Goal: Information Seeking & Learning: Learn about a topic

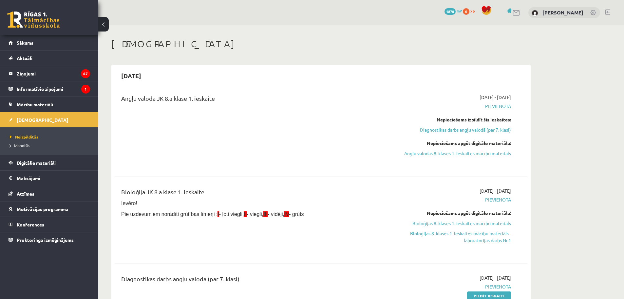
scroll to position [33, 0]
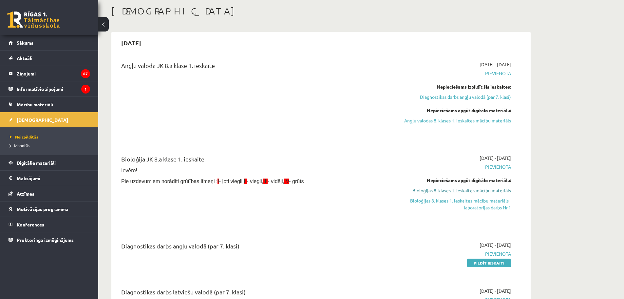
click at [431, 189] on link "Bioloģijas 8. klases 1. ieskaites mācību materiāls" at bounding box center [450, 190] width 124 height 7
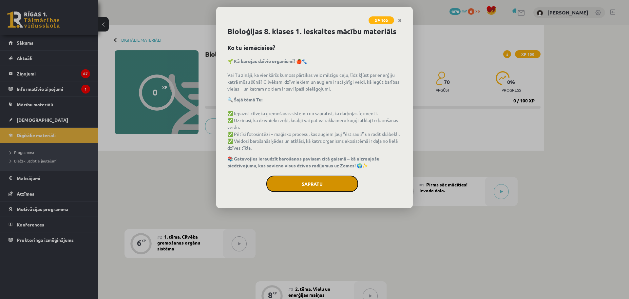
click at [305, 183] on button "Sapratu" at bounding box center [312, 183] width 92 height 16
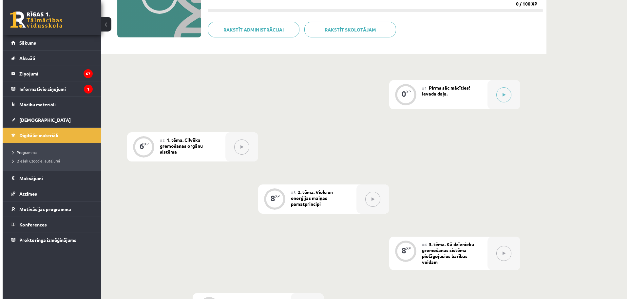
scroll to position [98, 0]
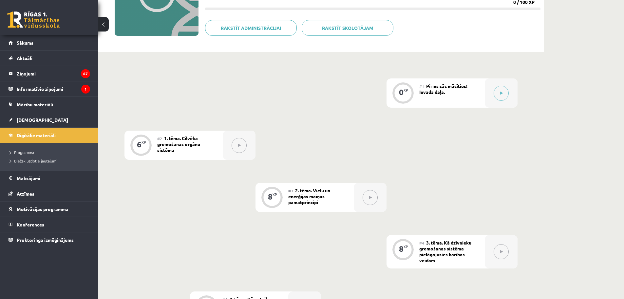
drag, startPoint x: 427, startPoint y: 87, endPoint x: 466, endPoint y: 88, distance: 39.3
click at [435, 88] on span "Pirms sāc mācīties! Ievada daļa." at bounding box center [443, 89] width 48 height 12
click at [504, 93] on button at bounding box center [501, 93] width 15 height 15
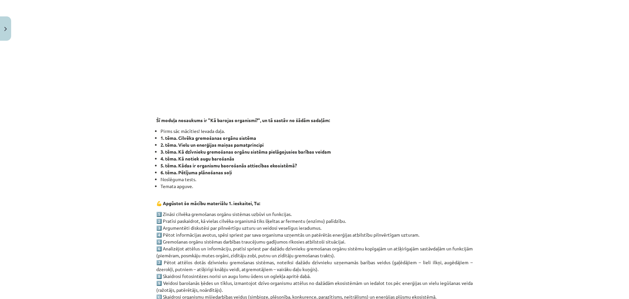
scroll to position [0, 0]
